Goal: Task Accomplishment & Management: Manage account settings

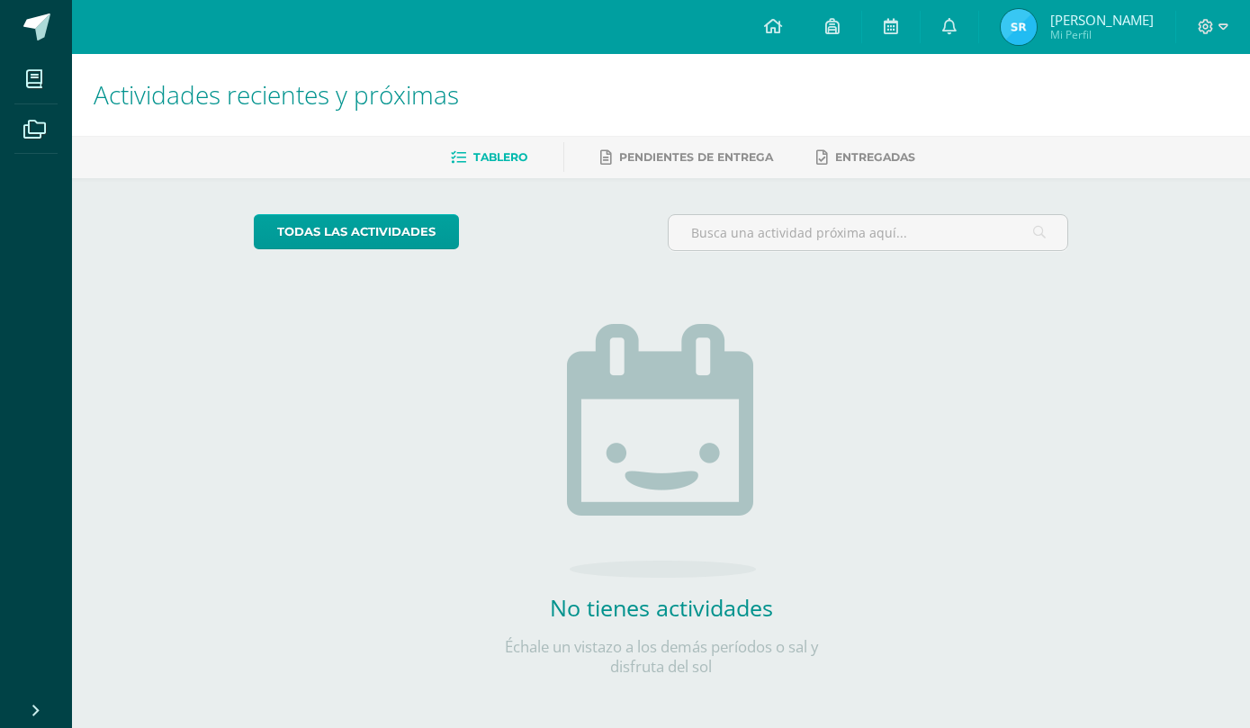
click at [769, 41] on link at bounding box center [773, 27] width 61 height 54
click at [775, 24] on icon at bounding box center [773, 26] width 18 height 16
click at [782, 32] on icon at bounding box center [773, 26] width 18 height 16
click at [782, 40] on link at bounding box center [773, 27] width 61 height 54
click at [1222, 37] on span at bounding box center [1213, 27] width 31 height 20
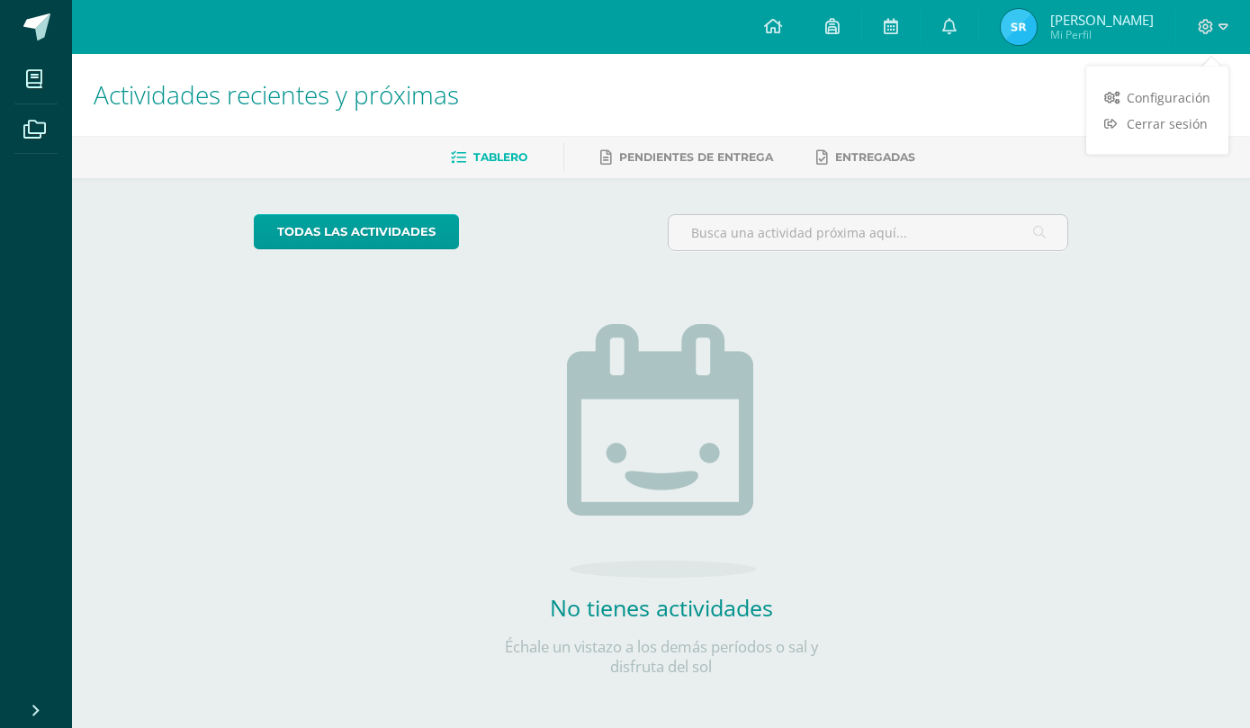
click at [1182, 119] on span "Cerrar sesión" at bounding box center [1167, 123] width 81 height 17
click at [1173, 134] on link "Cerrar sesión" at bounding box center [1157, 124] width 142 height 26
